Goal: Task Accomplishment & Management: Complete application form

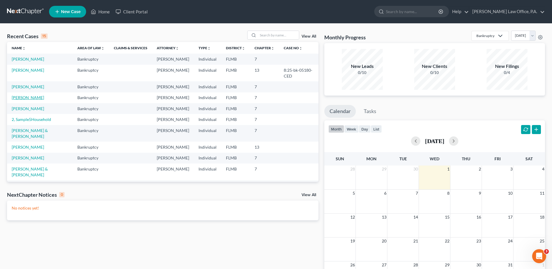
click at [28, 100] on link "[PERSON_NAME]" at bounding box center [28, 97] width 32 height 5
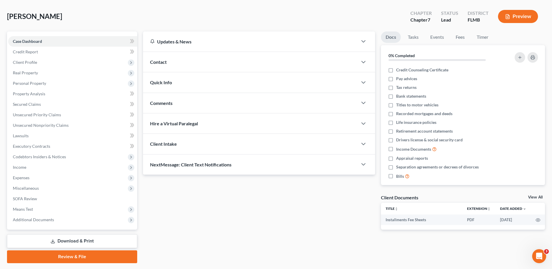
scroll to position [41, 0]
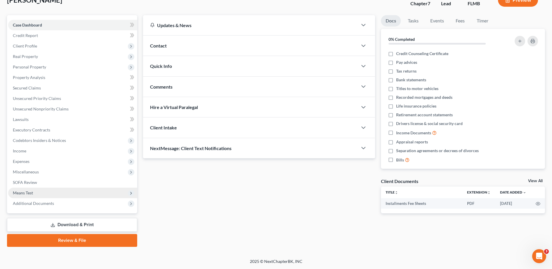
click at [73, 198] on span "Means Test" at bounding box center [72, 193] width 129 height 11
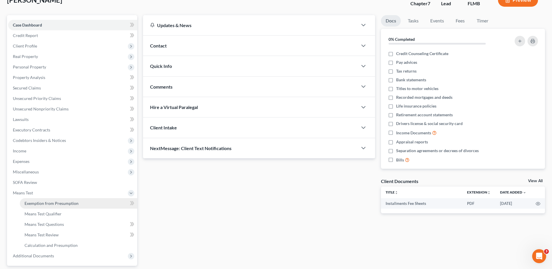
click at [73, 203] on span "Exemption from Presumption" at bounding box center [52, 203] width 54 height 5
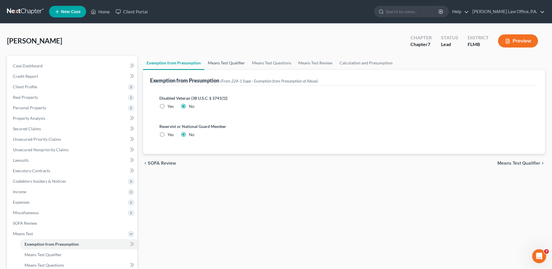
click at [224, 65] on link "Means Test Qualifier" at bounding box center [226, 63] width 44 height 14
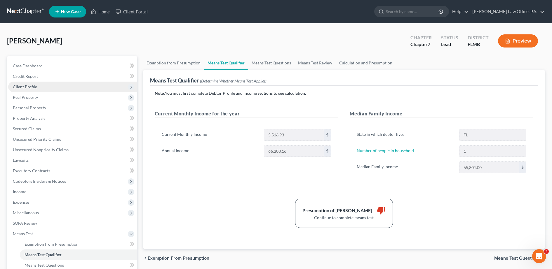
click at [31, 87] on span "Client Profile" at bounding box center [25, 86] width 24 height 5
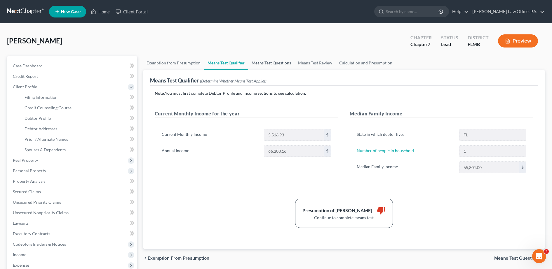
click at [278, 66] on link "Means Test Questions" at bounding box center [271, 63] width 46 height 14
select select "1"
select select "60"
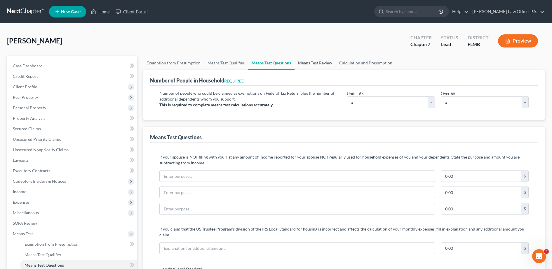
click at [322, 62] on link "Means Test Review" at bounding box center [314, 63] width 41 height 14
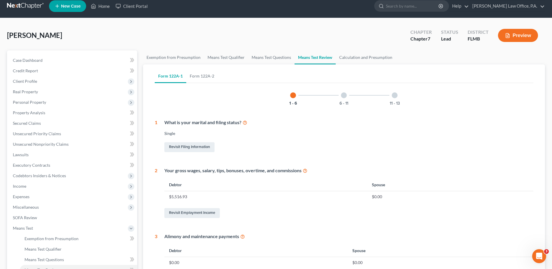
scroll to position [4, 0]
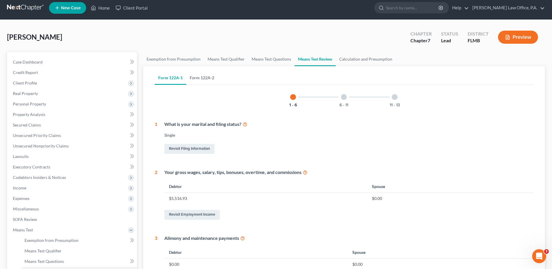
click at [210, 79] on link "Form 122A-2" at bounding box center [202, 78] width 32 height 14
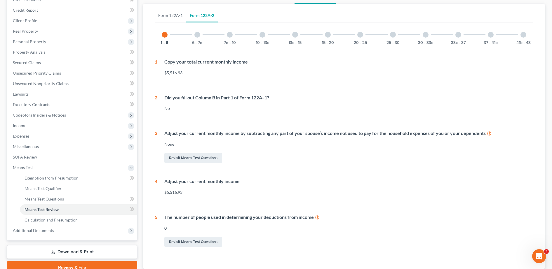
scroll to position [20, 0]
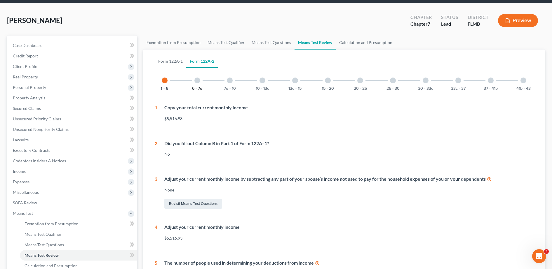
click at [198, 89] on button "6 - 7e" at bounding box center [197, 89] width 10 height 4
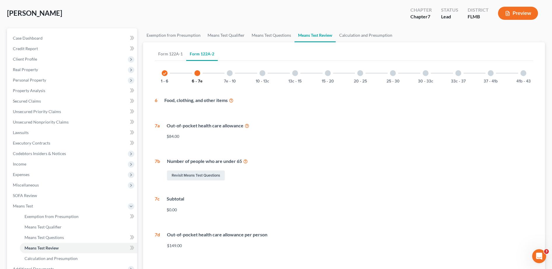
scroll to position [27, 0]
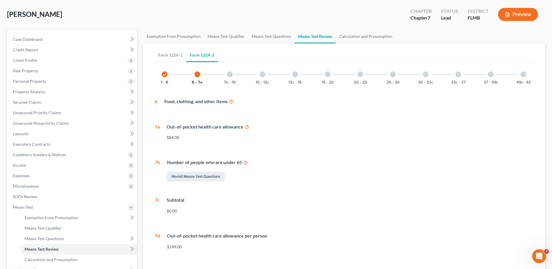
click at [232, 79] on div "7e - 10" at bounding box center [230, 74] width 20 height 20
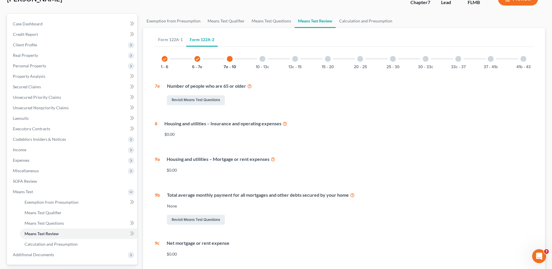
scroll to position [0, 0]
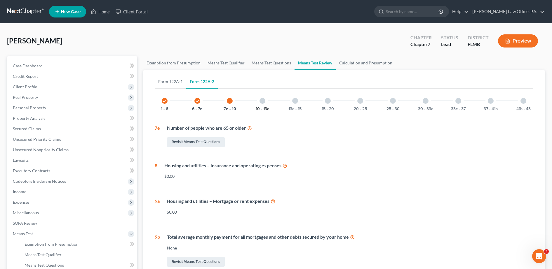
click at [262, 109] on button "10 - 13c" at bounding box center [262, 109] width 13 height 4
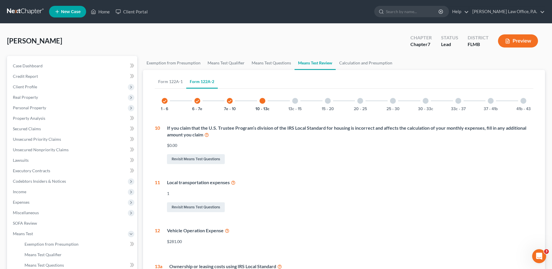
click at [296, 106] on div "13c - 15" at bounding box center [295, 101] width 20 height 20
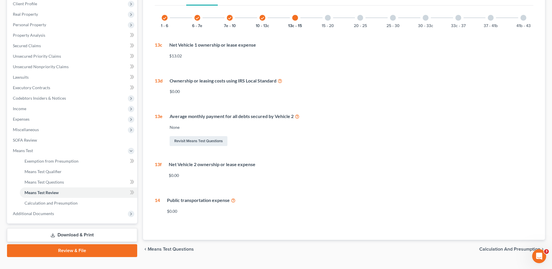
scroll to position [95, 0]
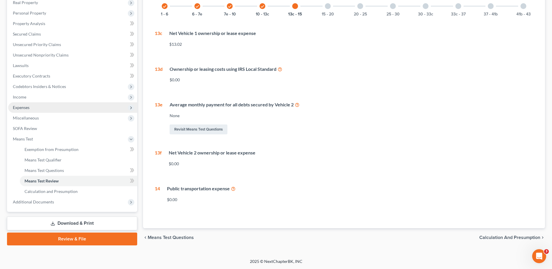
click at [49, 109] on span "Expenses" at bounding box center [72, 107] width 129 height 11
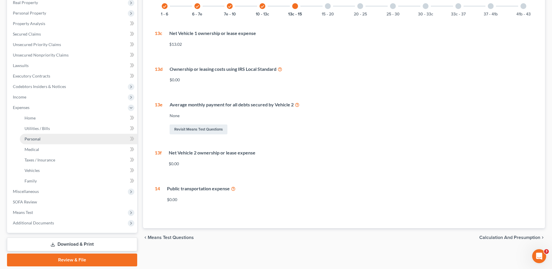
click at [57, 141] on link "Personal" at bounding box center [78, 139] width 117 height 11
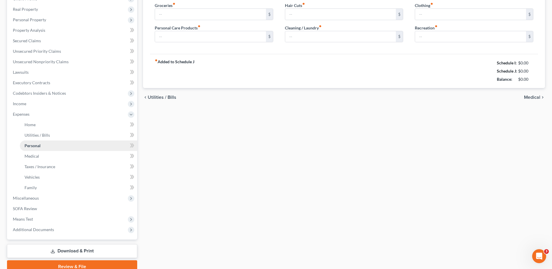
type input "400.00"
type input "0.00"
type input "25.00"
type input "60.00"
type input "50.00"
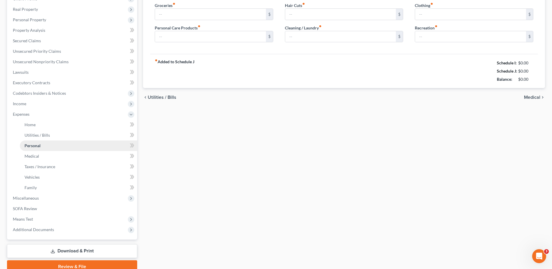
type input "100.00"
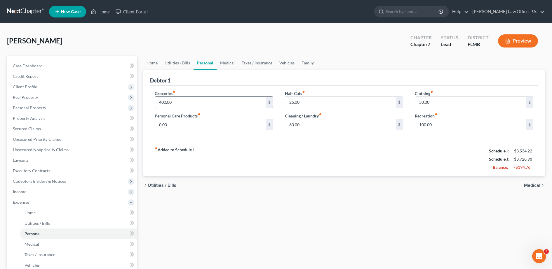
click at [173, 100] on input "400.00" at bounding box center [210, 102] width 111 height 11
click at [161, 101] on input "400.00" at bounding box center [210, 102] width 111 height 11
click at [178, 64] on link "Utilities / Bills" at bounding box center [177, 63] width 32 height 14
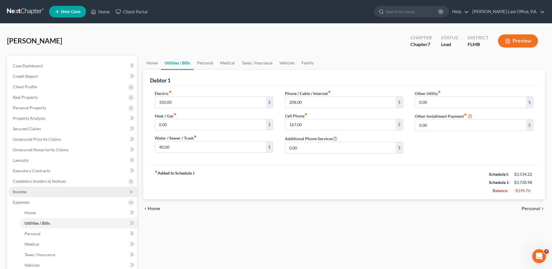
click at [103, 195] on span "Income" at bounding box center [72, 192] width 129 height 11
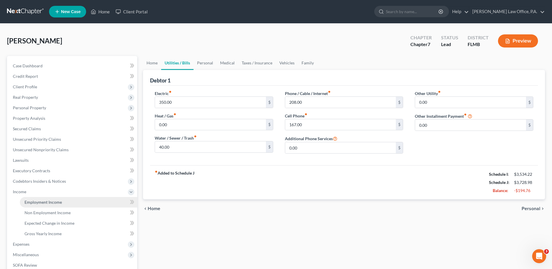
click at [104, 205] on link "Employment Income" at bounding box center [78, 202] width 117 height 11
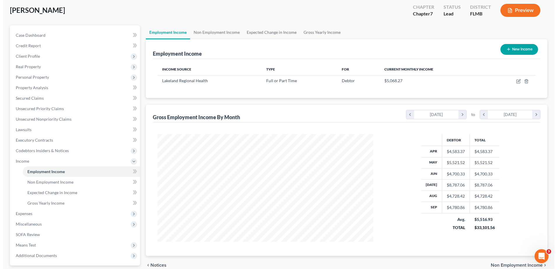
scroll to position [31, 0]
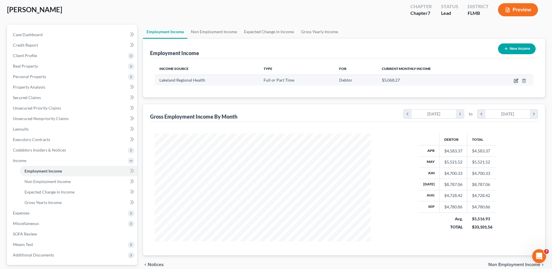
click at [515, 82] on icon "button" at bounding box center [516, 80] width 5 height 5
select select "0"
select select "9"
select select "2"
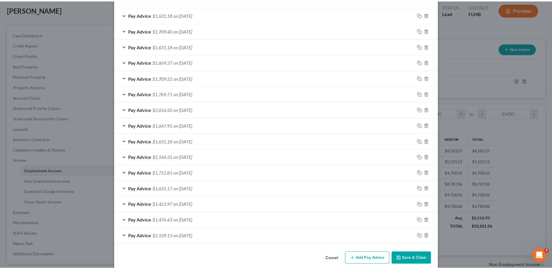
scroll to position [199, 0]
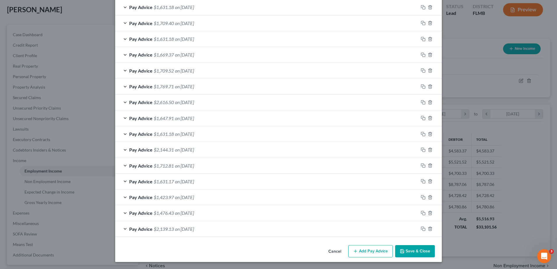
click at [414, 250] on button "Save & Close" at bounding box center [415, 251] width 40 height 12
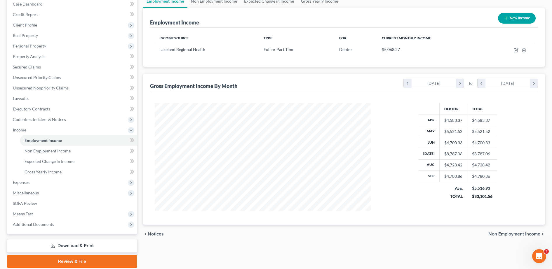
scroll to position [83, 0]
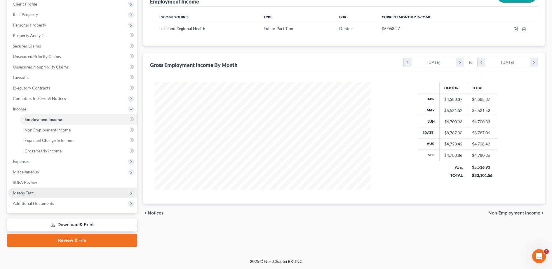
click at [70, 193] on span "Means Test" at bounding box center [72, 193] width 129 height 11
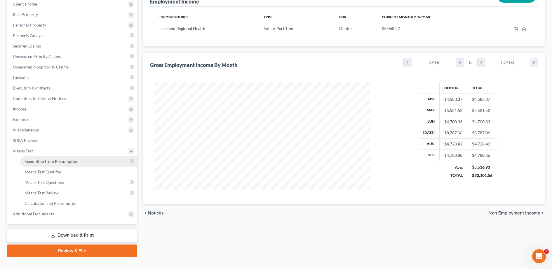
click at [59, 164] on link "Exemption from Presumption" at bounding box center [78, 161] width 117 height 11
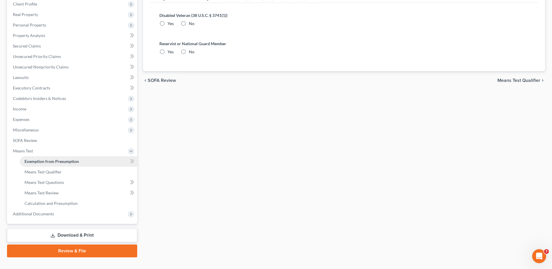
radio input "true"
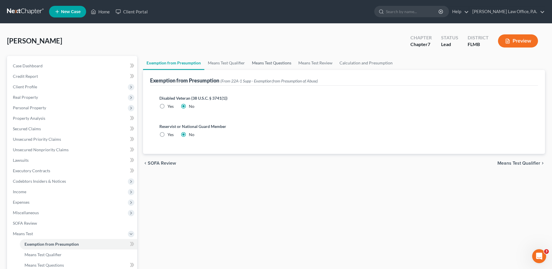
click at [271, 61] on link "Means Test Questions" at bounding box center [271, 63] width 46 height 14
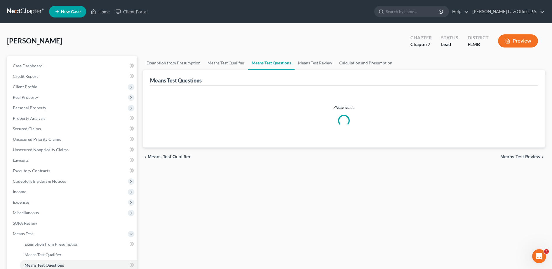
select select "1"
select select "60"
select select "1"
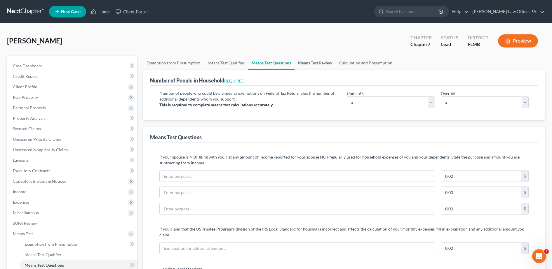
click at [321, 64] on link "Means Test Review" at bounding box center [314, 63] width 41 height 14
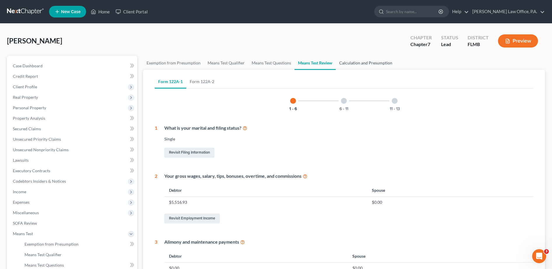
click at [365, 63] on link "Calculation and Presumption" at bounding box center [366, 63] width 60 height 14
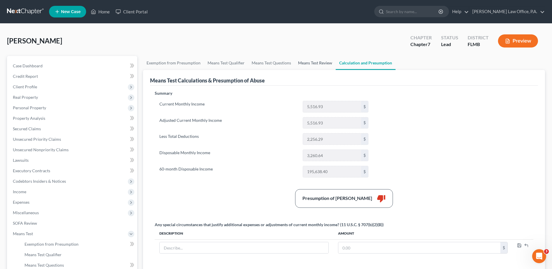
click at [310, 62] on link "Means Test Review" at bounding box center [314, 63] width 41 height 14
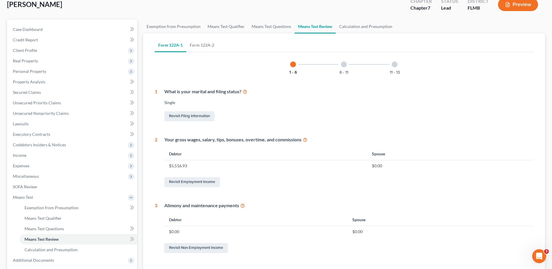
scroll to position [37, 0]
click at [205, 45] on link "Form 122A-2" at bounding box center [202, 45] width 32 height 14
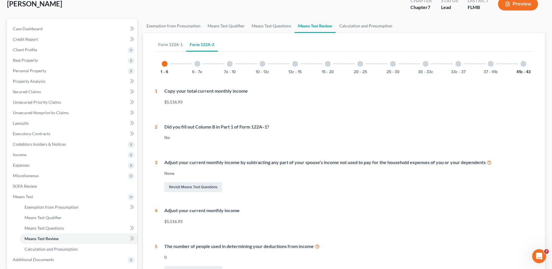
click at [527, 71] on button "41b - 43" at bounding box center [523, 72] width 14 height 4
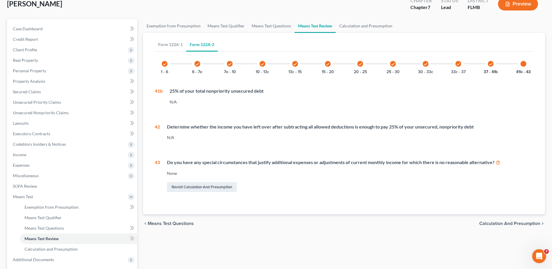
click at [491, 70] on button "37 - 41b" at bounding box center [491, 72] width 14 height 4
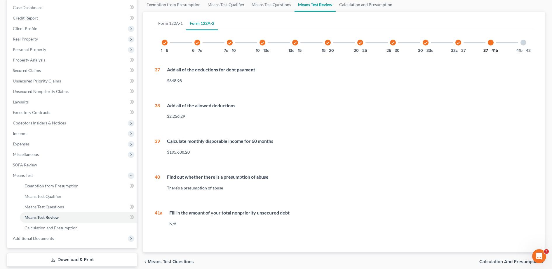
scroll to position [59, 0]
click at [421, 44] on div "check 30 - 33c" at bounding box center [426, 42] width 20 height 20
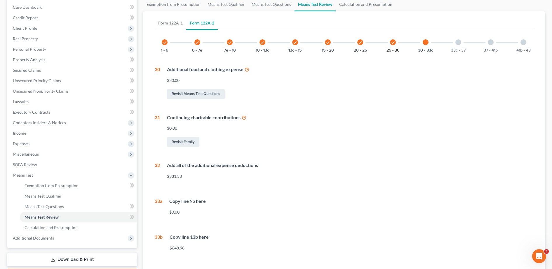
click at [393, 50] on button "25 - 30" at bounding box center [392, 50] width 13 height 4
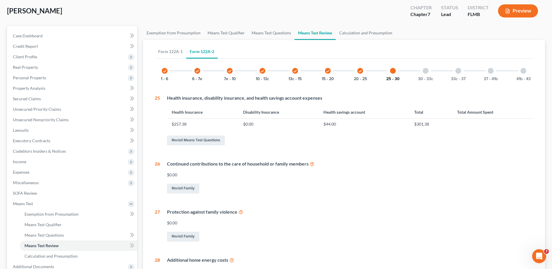
scroll to position [30, 0]
click at [362, 77] on button "20 - 25" at bounding box center [360, 79] width 13 height 4
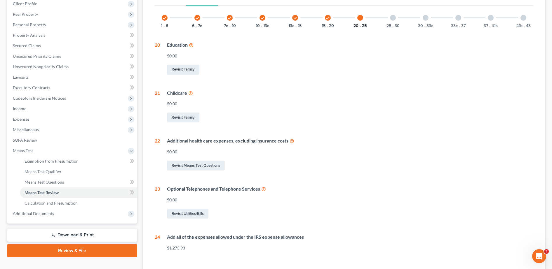
scroll to position [82, 0]
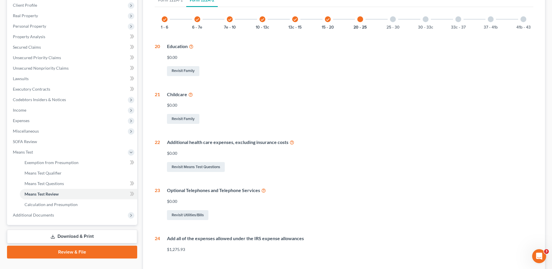
click at [325, 23] on div "check 15 - 20" at bounding box center [328, 19] width 20 height 20
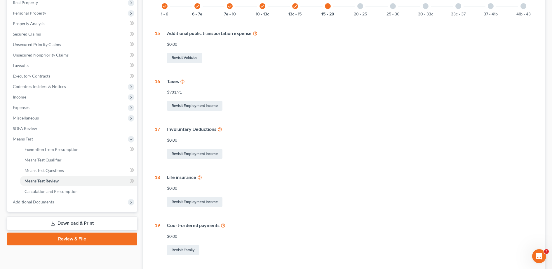
scroll to position [90, 0]
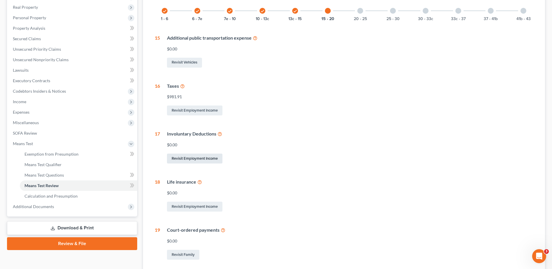
click at [206, 156] on link "Revisit Employment Income" at bounding box center [194, 159] width 55 height 10
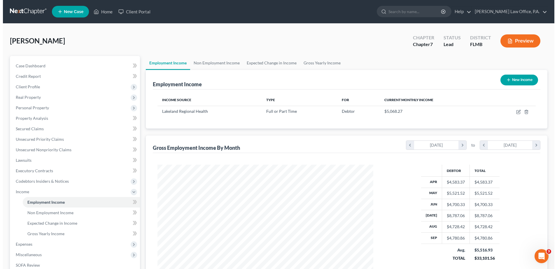
scroll to position [108, 228]
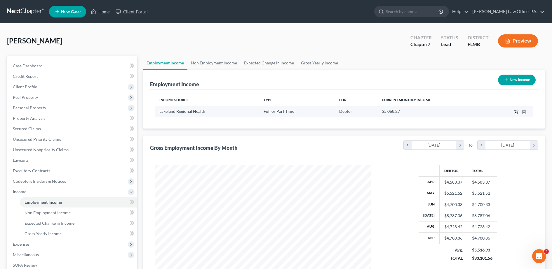
click at [517, 112] on icon "button" at bounding box center [516, 112] width 5 height 5
select select "0"
select select "9"
select select "2"
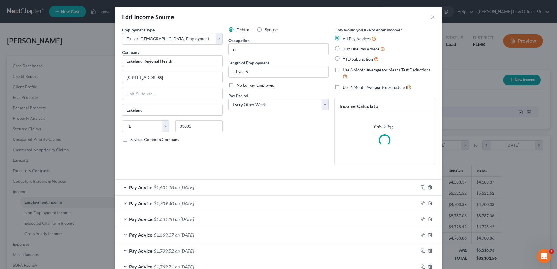
scroll to position [109, 230]
click at [317, 193] on div "Pay Advice $1,631.18 on [DATE]" at bounding box center [266, 187] width 303 height 15
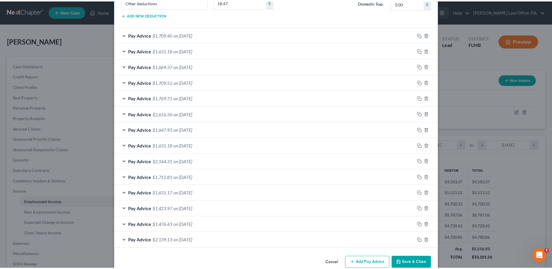
scroll to position [375, 0]
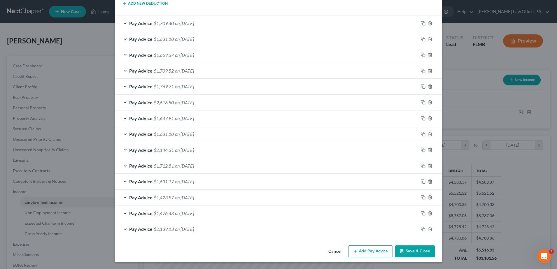
click at [408, 251] on button "Save & Close" at bounding box center [415, 252] width 40 height 12
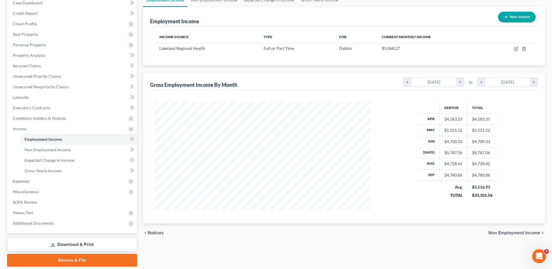
scroll to position [83, 0]
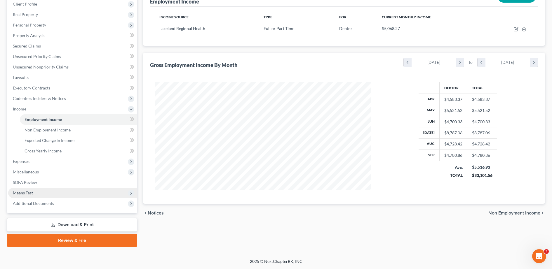
click at [50, 197] on span "Means Test" at bounding box center [72, 193] width 129 height 11
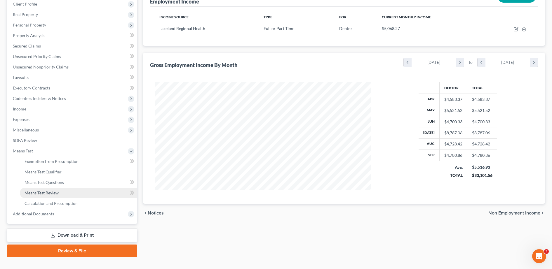
click at [57, 191] on span "Means Test Review" at bounding box center [42, 193] width 34 height 5
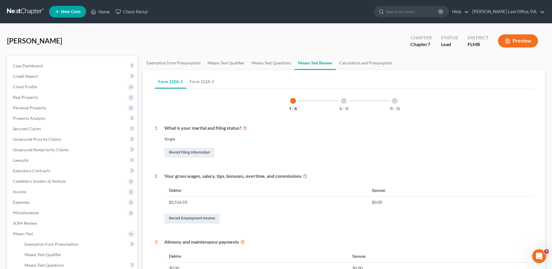
click at [211, 73] on div "Form 122A-1 Form 122A-2 1 - 6 6 - 11 11 - 13 1 What is your marital and filing …" at bounding box center [344, 262] width 388 height 385
click at [211, 81] on link "Form 122A-2" at bounding box center [202, 82] width 32 height 14
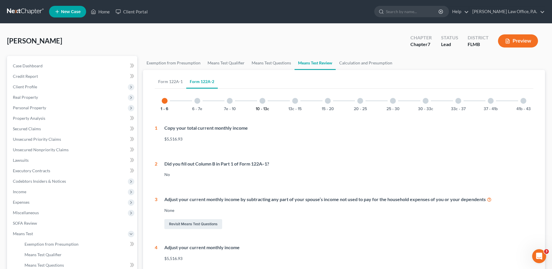
click at [258, 107] on button "10 - 13c" at bounding box center [262, 109] width 13 height 4
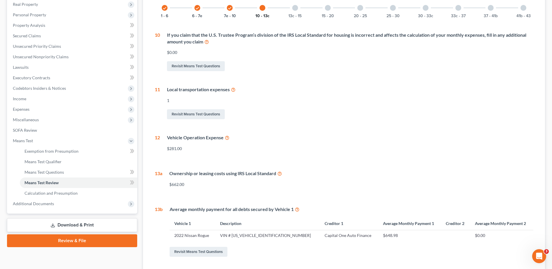
scroll to position [93, 0]
click at [297, 13] on div "13c - 15" at bounding box center [295, 8] width 20 height 20
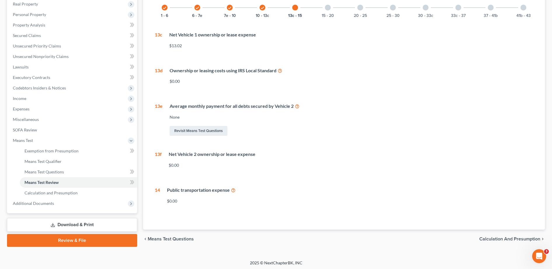
click at [328, 11] on div "15 - 20" at bounding box center [328, 8] width 20 height 20
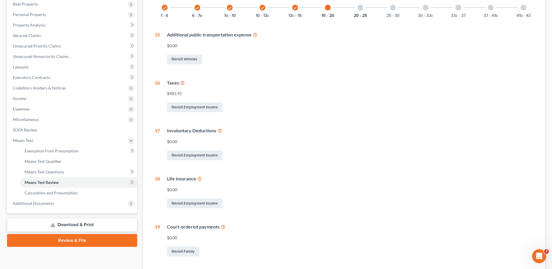
click at [362, 14] on button "20 - 25" at bounding box center [360, 16] width 13 height 4
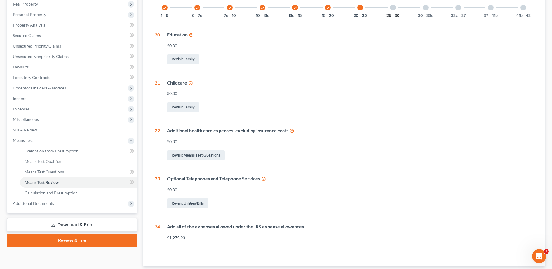
click at [390, 14] on button "25 - 30" at bounding box center [392, 16] width 13 height 4
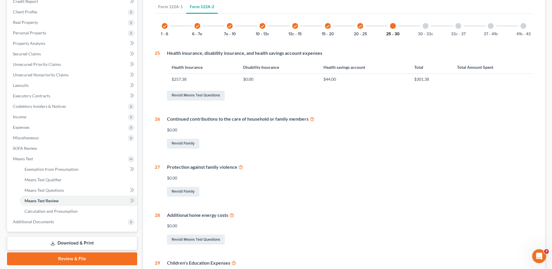
scroll to position [35, 0]
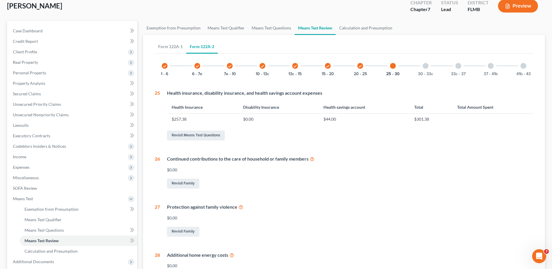
click at [417, 67] on div "30 - 33c" at bounding box center [426, 66] width 20 height 20
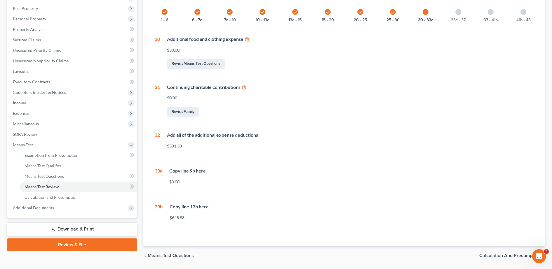
scroll to position [16, 0]
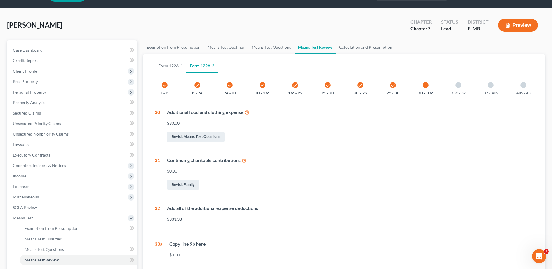
click at [462, 90] on div "33c - 37" at bounding box center [458, 85] width 20 height 20
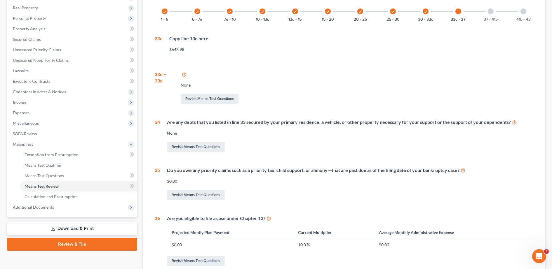
scroll to position [149, 0]
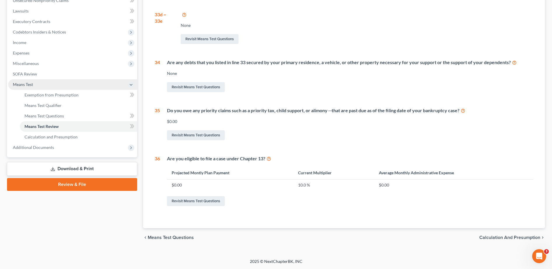
click at [29, 84] on span "Means Test" at bounding box center [23, 84] width 20 height 5
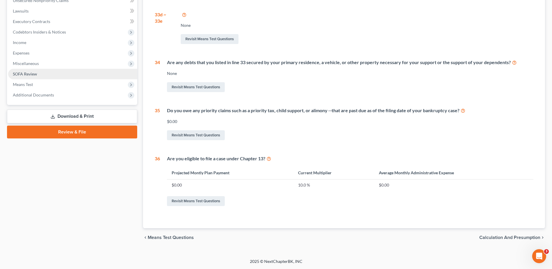
click at [34, 71] on span "SOFA Review" at bounding box center [25, 73] width 24 height 5
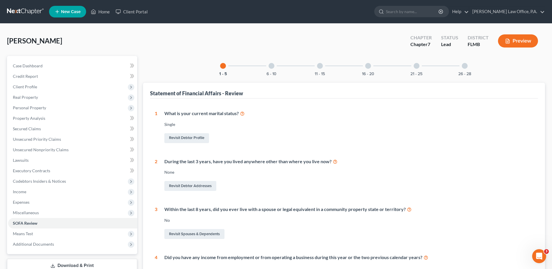
scroll to position [170, 0]
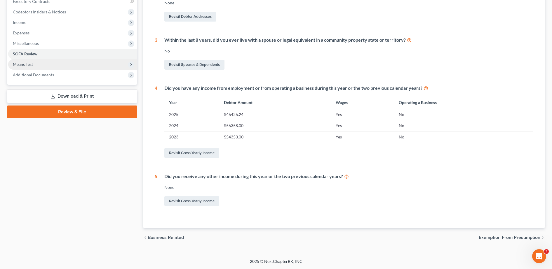
click at [48, 62] on span "Means Test" at bounding box center [72, 64] width 129 height 11
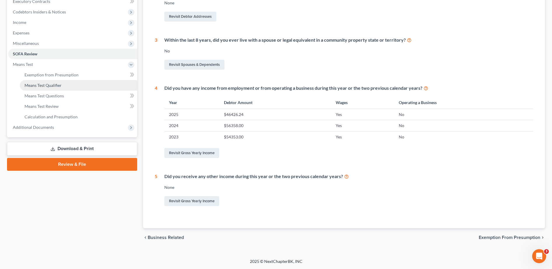
click at [58, 84] on span "Means Test Qualifier" at bounding box center [43, 85] width 37 height 5
